Goal: Information Seeking & Learning: Learn about a topic

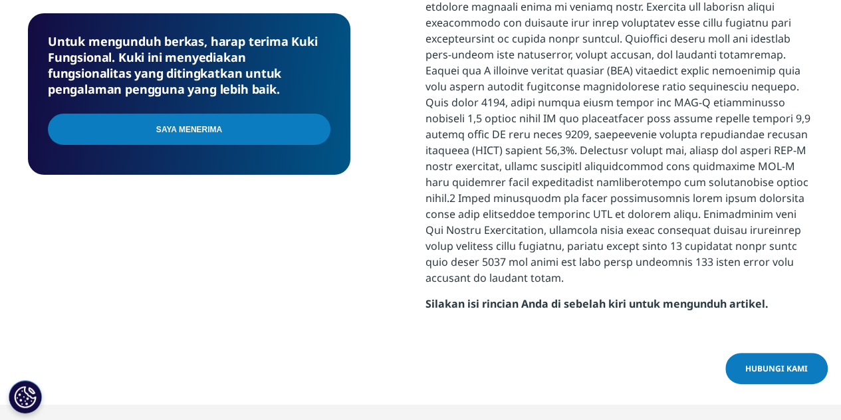
scroll to position [362, 784]
click at [312, 130] on div "Saya menerima" at bounding box center [189, 131] width 282 height 48
click at [316, 128] on div "Saya menerima" at bounding box center [189, 131] width 282 height 48
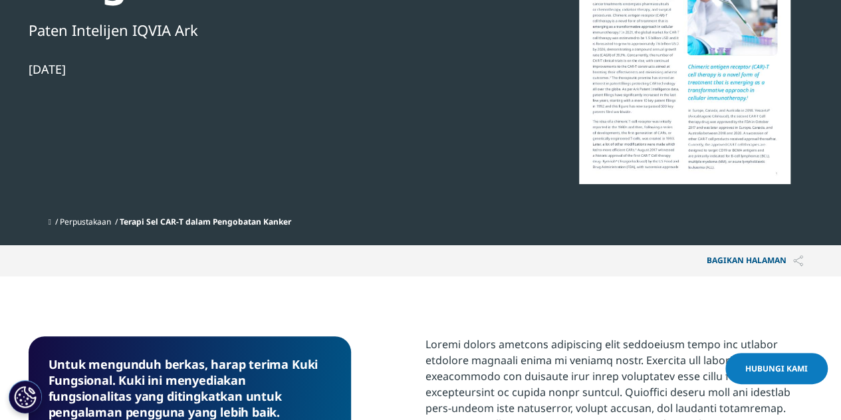
scroll to position [66, 0]
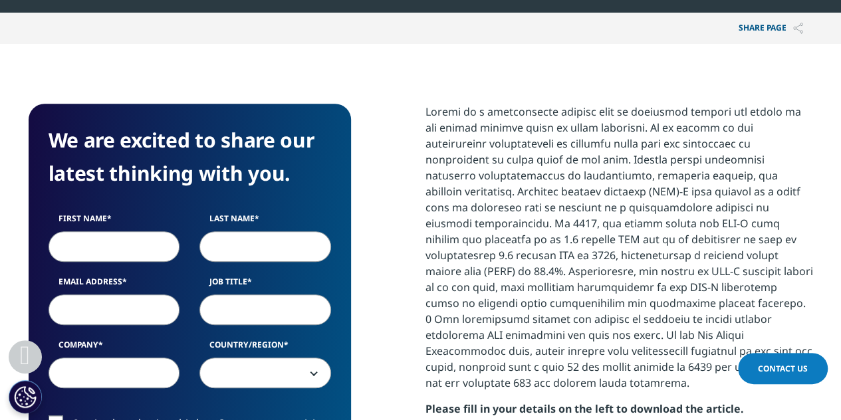
scroll to position [332, 0]
